Goal: Task Accomplishment & Management: Use online tool/utility

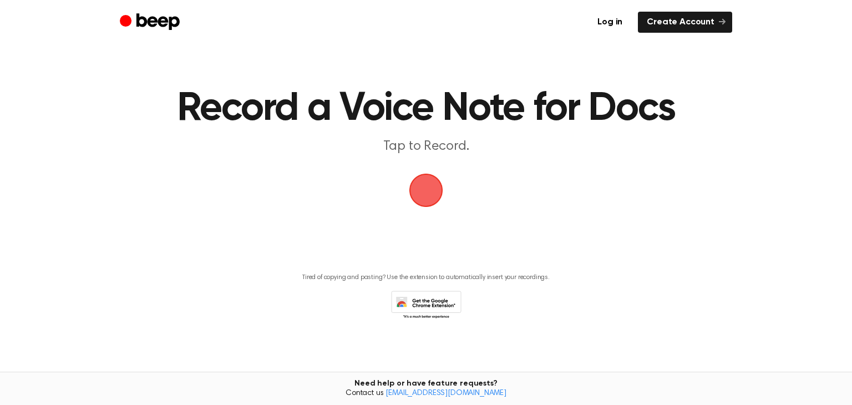
click at [421, 182] on span "button" at bounding box center [426, 191] width 34 height 34
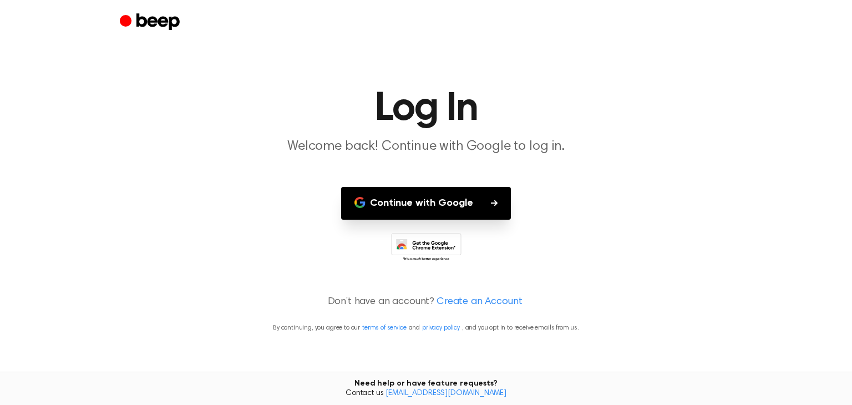
click at [424, 198] on button "Continue with Google" at bounding box center [426, 203] width 170 height 33
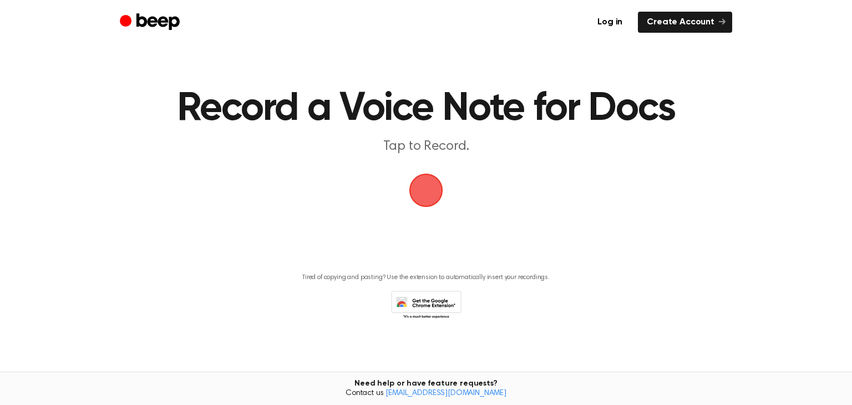
click at [434, 205] on span "button" at bounding box center [426, 191] width 34 height 34
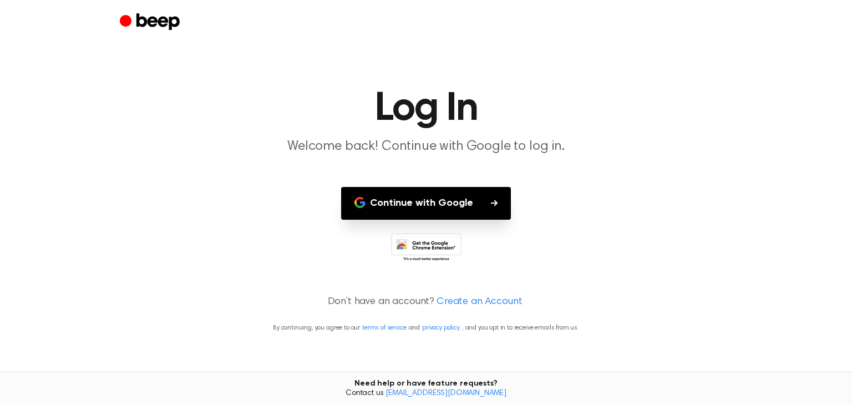
click at [432, 205] on button "Continue with Google" at bounding box center [426, 203] width 170 height 33
